Goal: Information Seeking & Learning: Find contact information

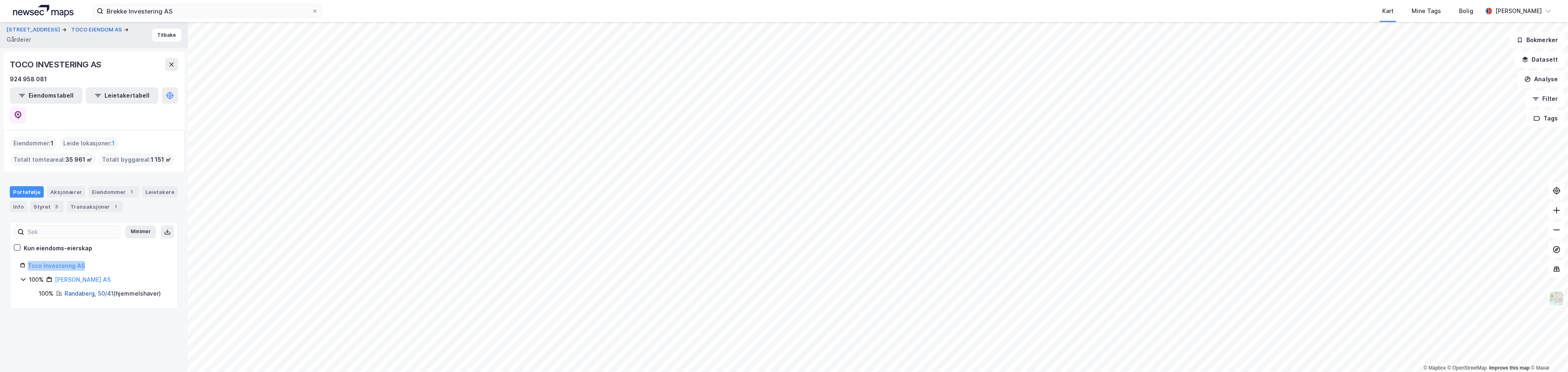
click at [76, 290] on link "Randaberg, 50/41" at bounding box center [89, 293] width 49 height 7
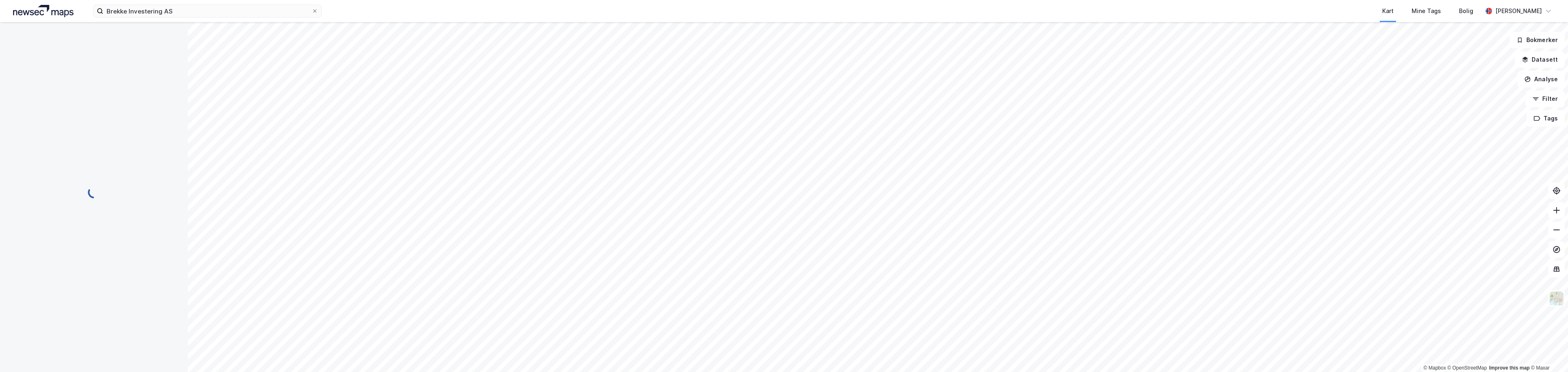
scroll to position [1, 0]
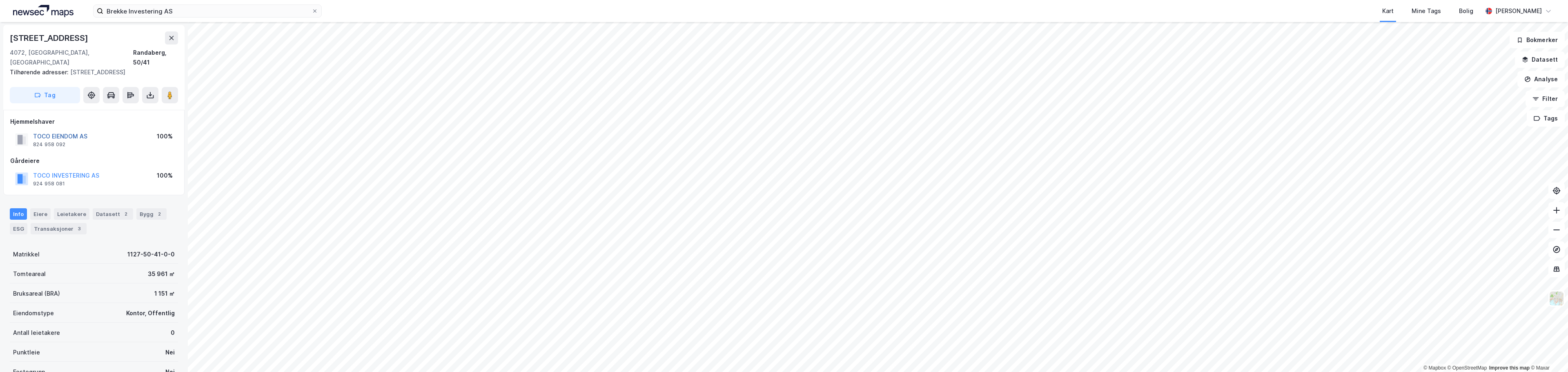
click at [0, 0] on button "TOCO EIENDOM AS" at bounding box center [0, 0] width 0 height 0
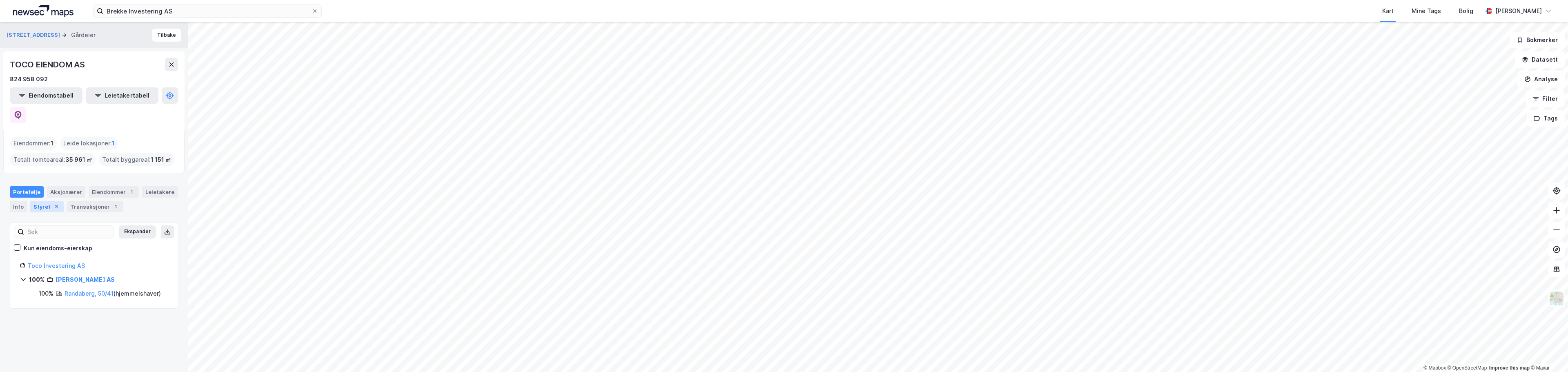
click at [52, 203] on div "3" at bounding box center [56, 206] width 8 height 8
